Goal: Task Accomplishment & Management: Use online tool/utility

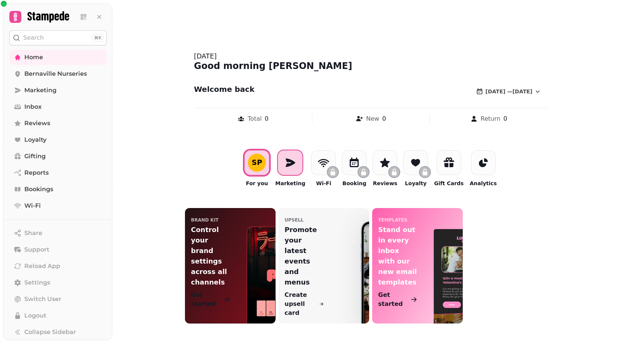
click at [289, 160] on icon at bounding box center [290, 162] width 12 height 12
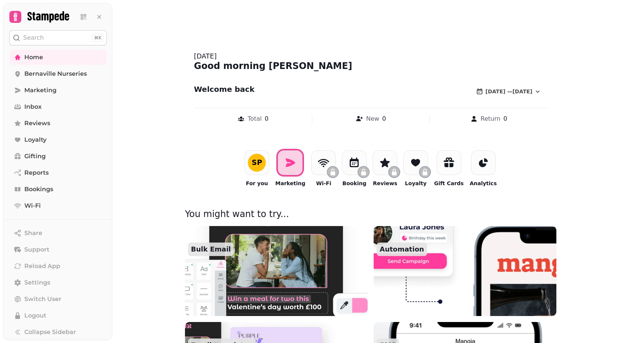
click at [277, 289] on img at bounding box center [276, 270] width 201 height 99
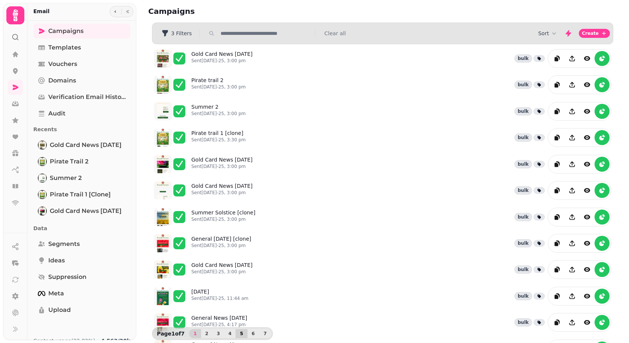
click at [238, 334] on span "5" at bounding box center [241, 333] width 6 height 4
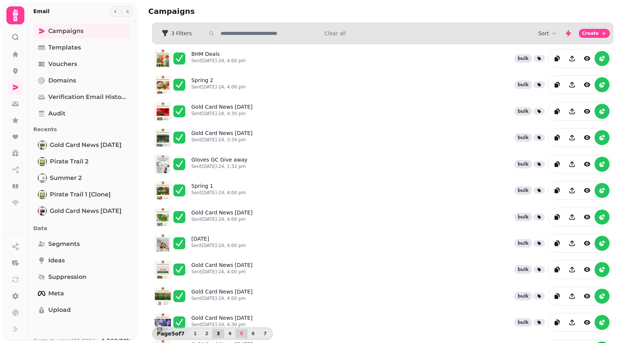
click at [217, 335] on button "3" at bounding box center [218, 333] width 12 height 9
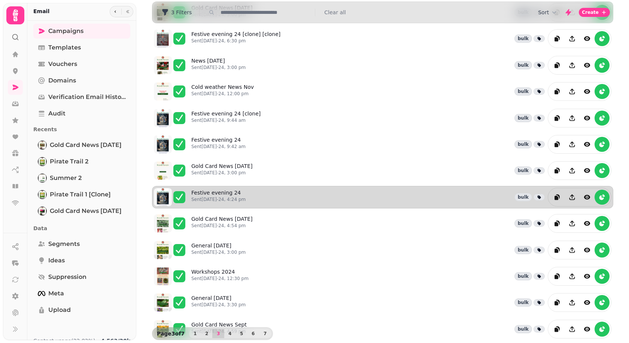
scroll to position [112, 0]
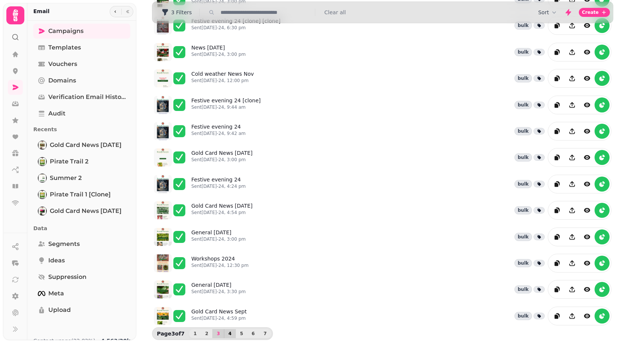
click at [224, 335] on button "4" at bounding box center [230, 333] width 12 height 9
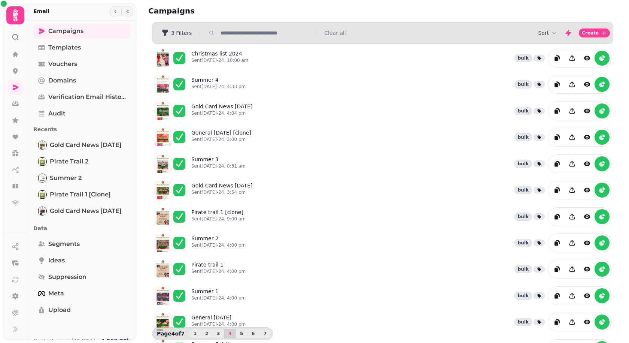
scroll to position [0, 0]
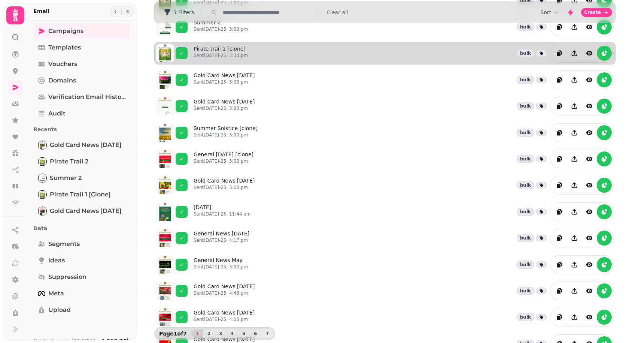
scroll to position [112, 0]
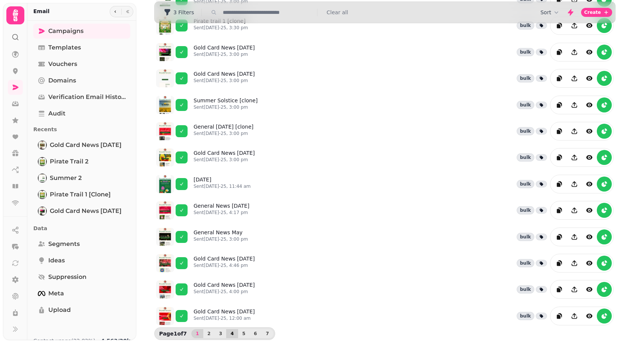
click at [229, 331] on span "4" at bounding box center [232, 333] width 6 height 4
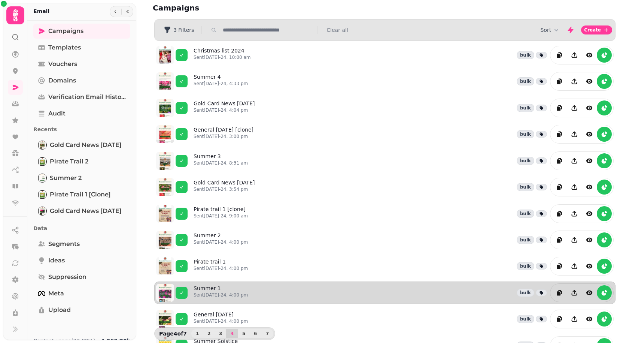
scroll to position [0, 0]
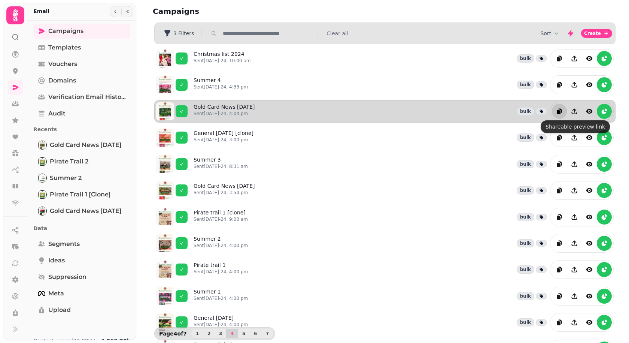
click at [559, 112] on icon "duplicate" at bounding box center [559, 110] width 7 height 7
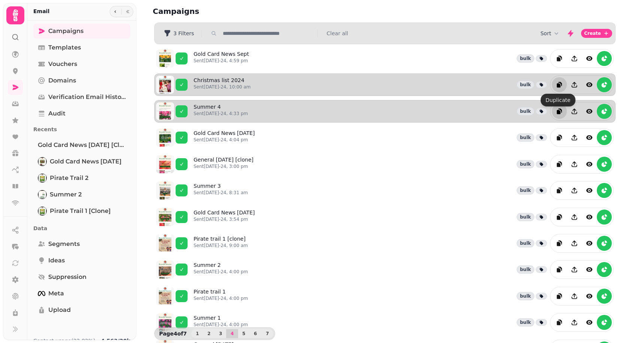
click at [556, 90] on button "duplicate" at bounding box center [559, 84] width 15 height 15
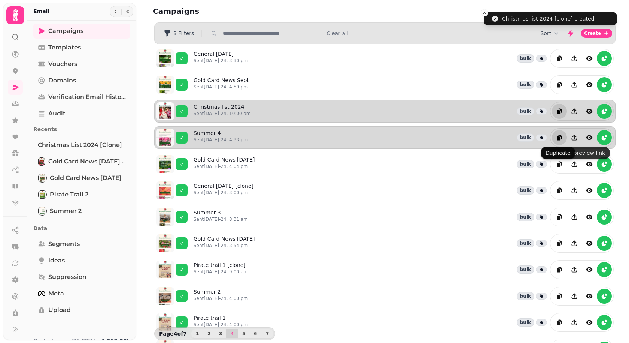
click at [557, 140] on icon "duplicate" at bounding box center [559, 138] width 4 height 4
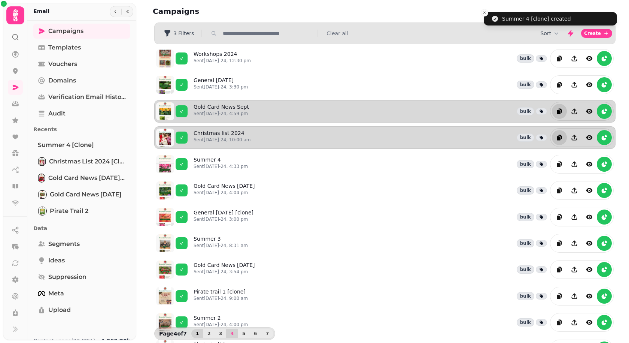
click at [194, 332] on span "1" at bounding box center [197, 333] width 6 height 4
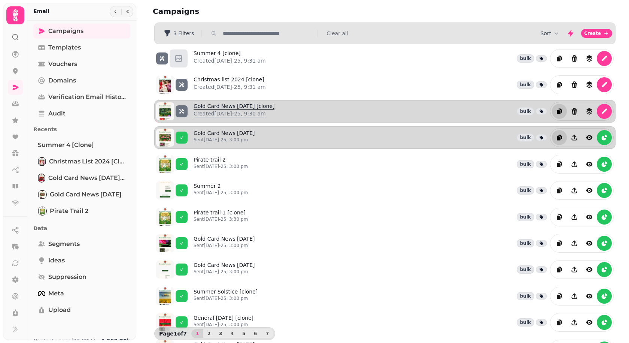
click at [222, 110] on p "Created [DATE]-25, 9:30 am" at bounding box center [234, 113] width 81 height 7
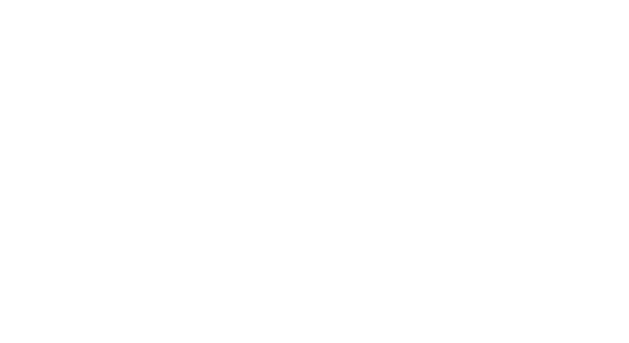
select select "**********"
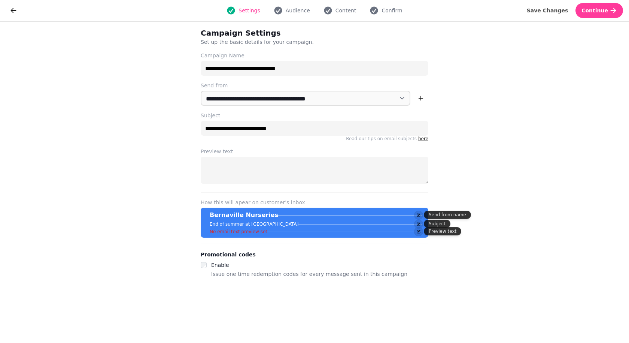
click at [333, 5] on div "Settings Audience Content Confirm" at bounding box center [314, 10] width 579 height 15
click at [334, 12] on button "Content" at bounding box center [340, 10] width 42 height 9
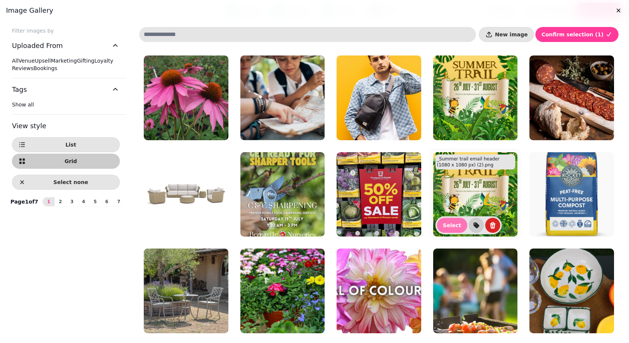
click at [447, 227] on span "Select" at bounding box center [452, 224] width 18 height 5
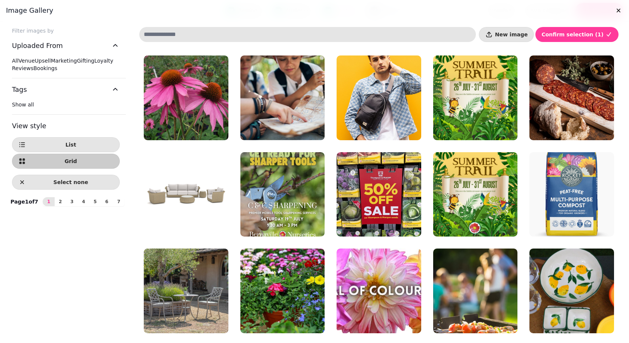
click at [203, 39] on input at bounding box center [307, 34] width 337 height 15
click at [520, 36] on span "New image" at bounding box center [511, 34] width 33 height 5
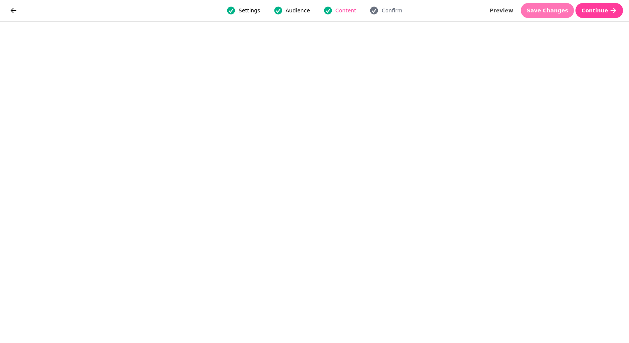
click at [554, 8] on span "Save Changes" at bounding box center [548, 10] width 42 height 5
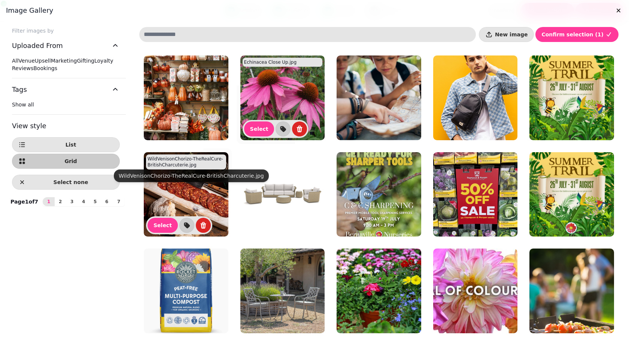
click at [292, 88] on img at bounding box center [282, 97] width 85 height 85
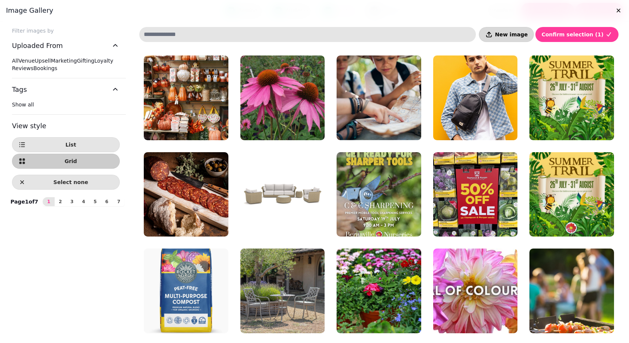
click at [534, 37] on button "New image" at bounding box center [506, 34] width 55 height 15
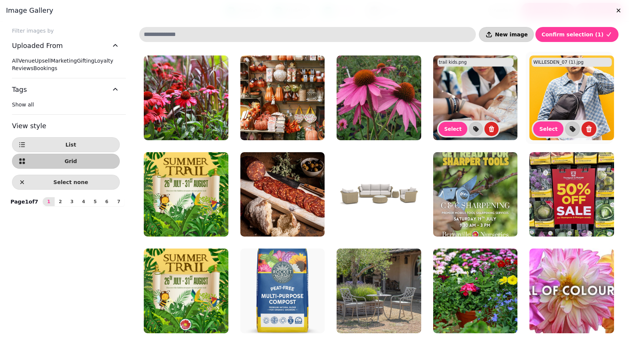
click at [518, 35] on span "New image" at bounding box center [511, 34] width 33 height 5
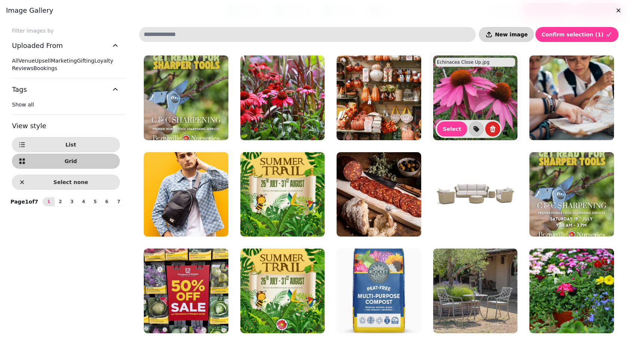
click at [523, 34] on span "New image" at bounding box center [511, 34] width 33 height 5
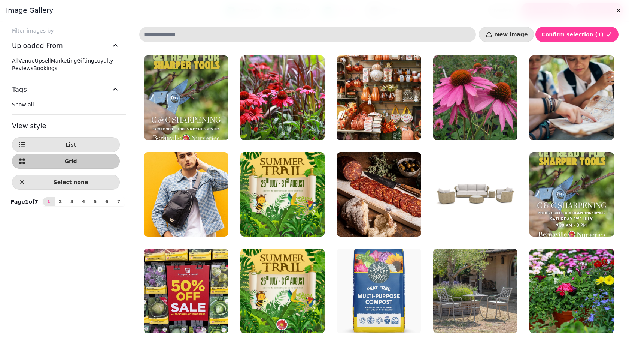
click at [193, 27] on input at bounding box center [307, 34] width 337 height 15
type input "******"
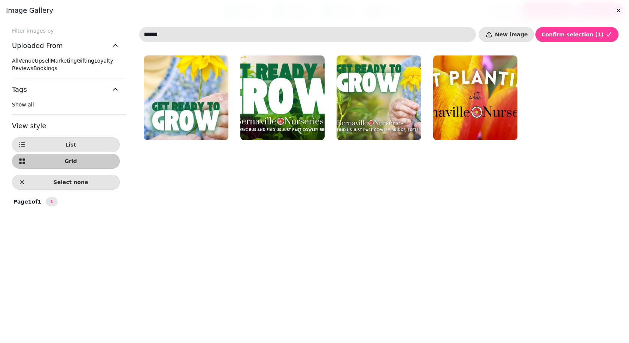
drag, startPoint x: 198, startPoint y: 34, endPoint x: 140, endPoint y: 28, distance: 57.6
click at [140, 28] on input "******" at bounding box center [307, 34] width 337 height 15
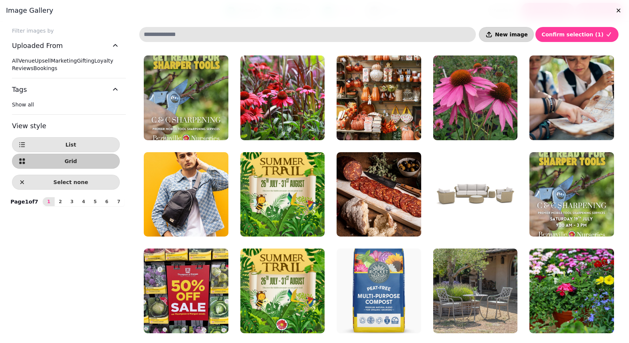
click at [527, 34] on span "New image" at bounding box center [511, 34] width 33 height 5
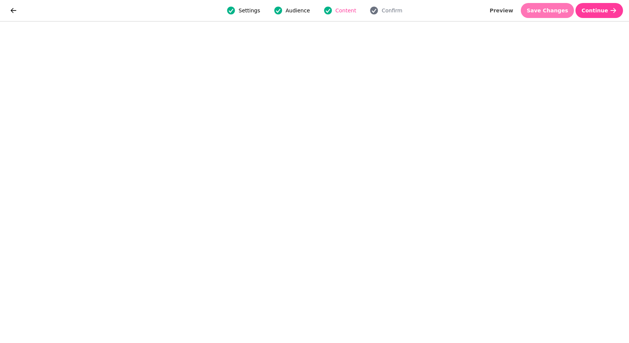
click at [548, 10] on span "Save Changes" at bounding box center [548, 10] width 42 height 5
click at [555, 8] on span "Save Changes" at bounding box center [548, 10] width 42 height 5
